Goal: Navigation & Orientation: Find specific page/section

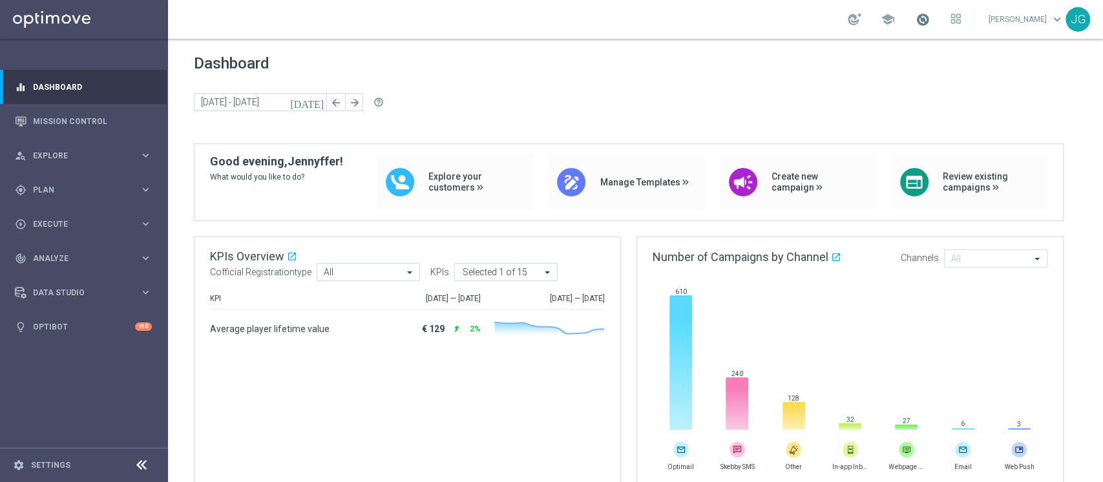
click at [916, 25] on span at bounding box center [923, 19] width 14 height 14
click at [916, 12] on span at bounding box center [923, 19] width 14 height 14
